Goal: Find specific page/section: Find specific page/section

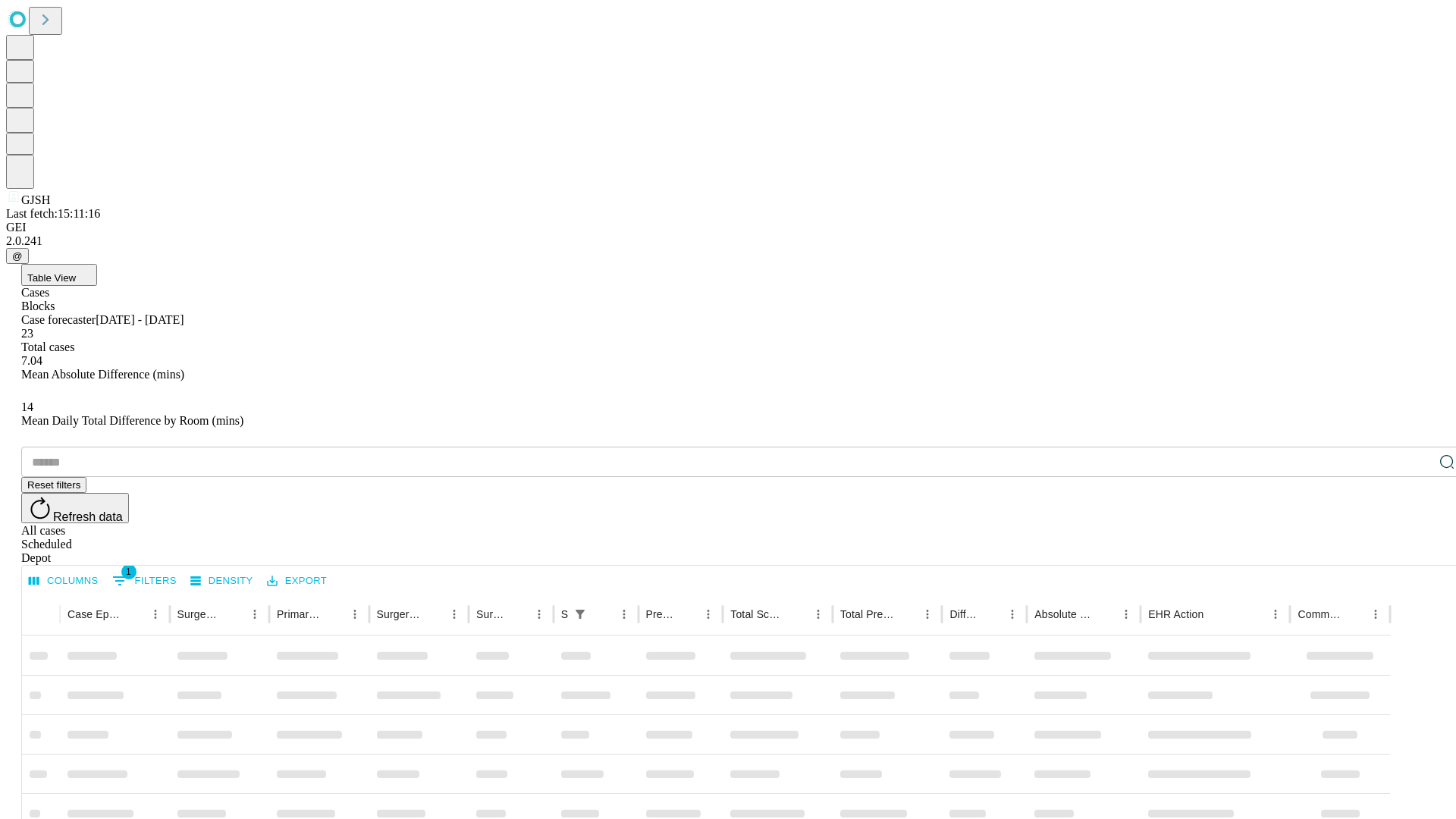
click at [1417, 552] on div "Depot" at bounding box center [743, 559] width 1444 height 14
